Goal: Find specific page/section: Find specific page/section

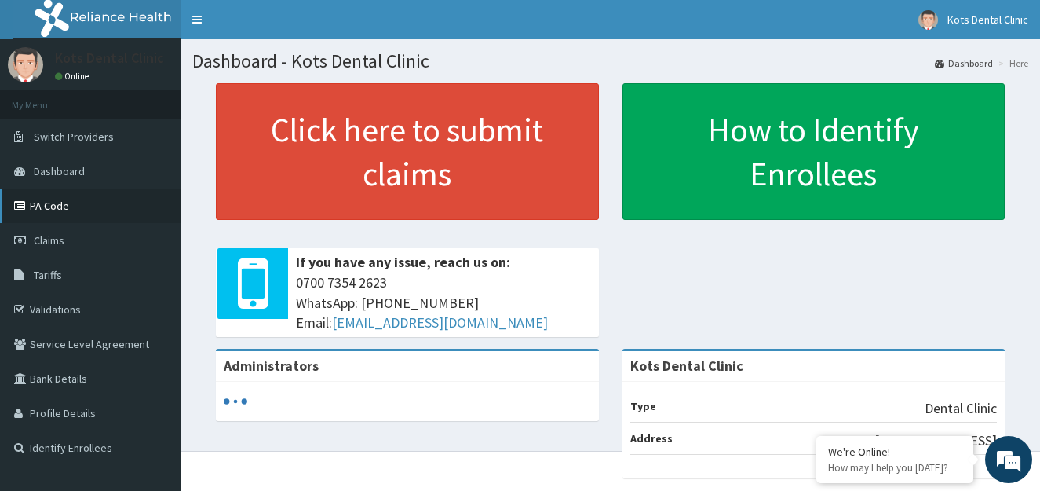
click at [103, 208] on link "PA Code" at bounding box center [90, 205] width 181 height 35
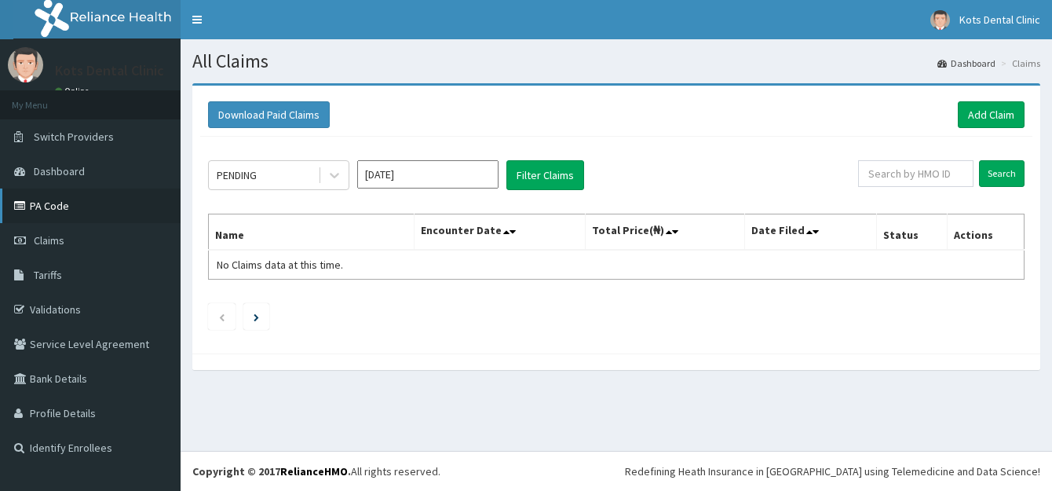
click at [97, 208] on link "PA Code" at bounding box center [90, 205] width 181 height 35
